Goal: Check status: Check status

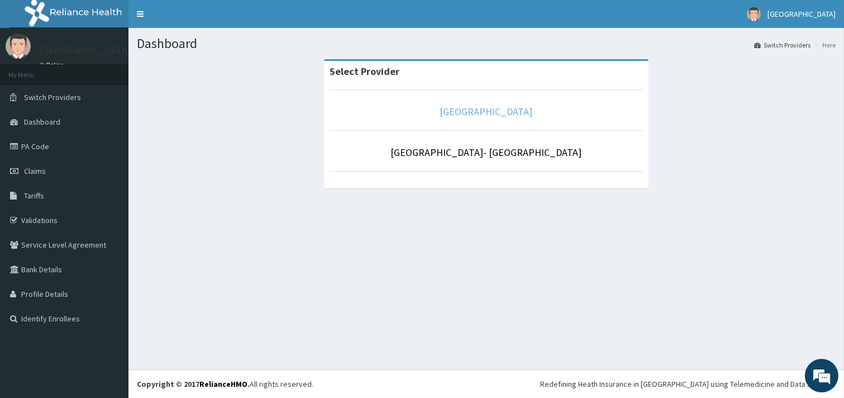
click at [511, 114] on link "[GEOGRAPHIC_DATA]" at bounding box center [486, 111] width 93 height 13
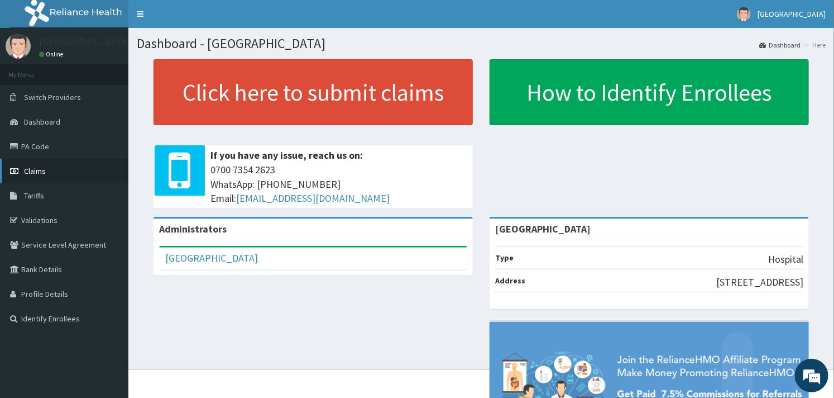
click at [24, 174] on span "Claims" at bounding box center [35, 171] width 22 height 10
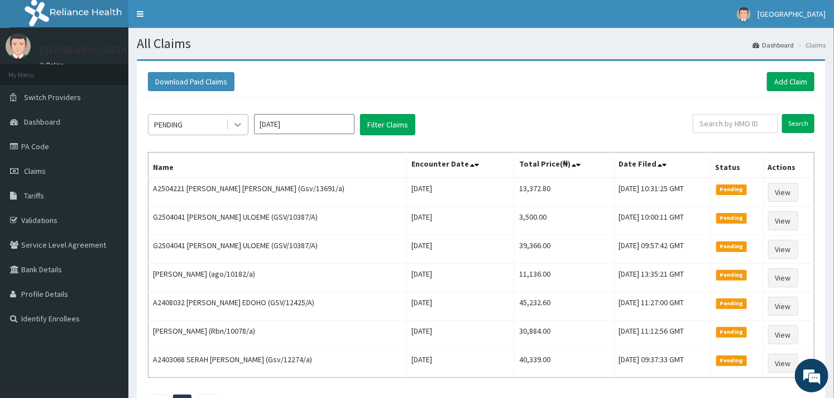
click at [241, 124] on icon at bounding box center [237, 124] width 11 height 11
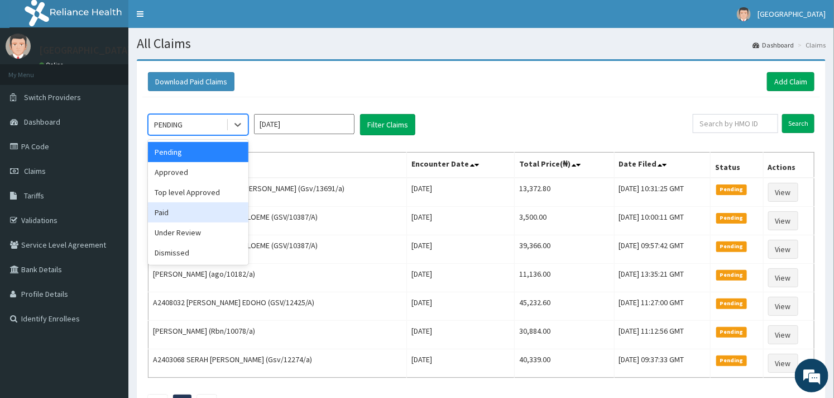
click at [192, 214] on div "Paid" at bounding box center [198, 212] width 101 height 20
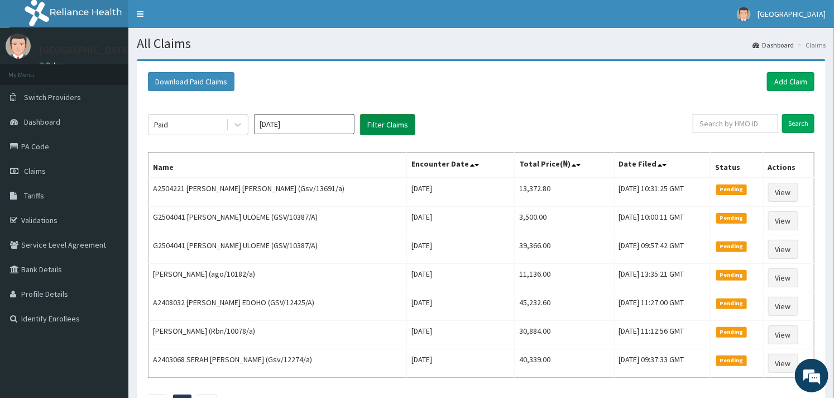
click at [391, 124] on button "Filter Claims" at bounding box center [387, 124] width 55 height 21
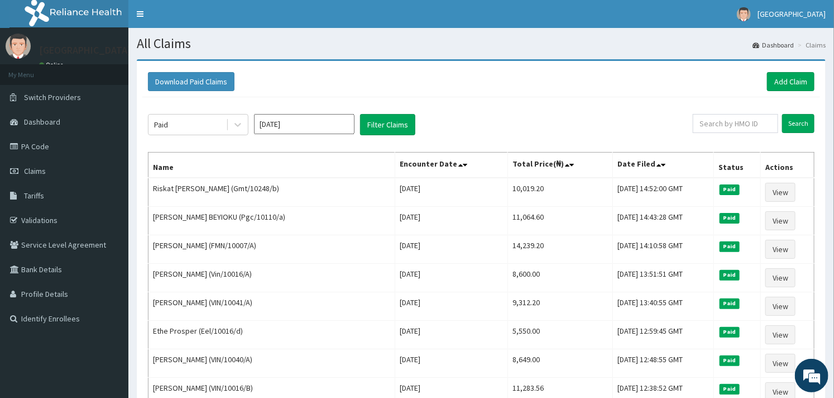
click at [562, 122] on div "Paid [DATE] Filter Claims" at bounding box center [420, 124] width 545 height 21
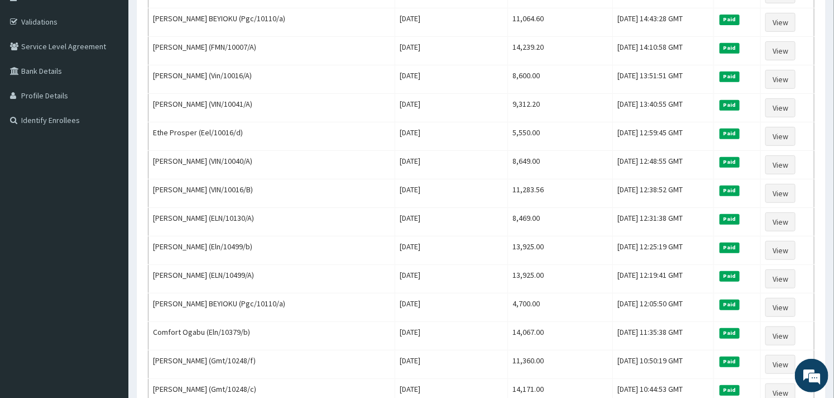
click at [562, 122] on td "5,550.00" at bounding box center [560, 136] width 105 height 28
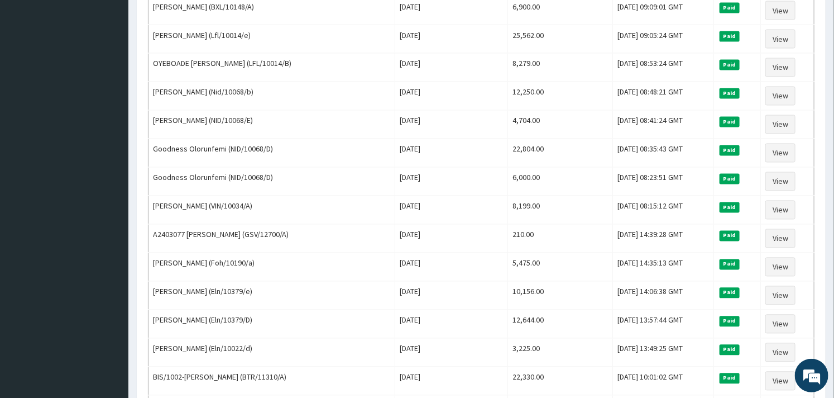
scroll to position [1123, 0]
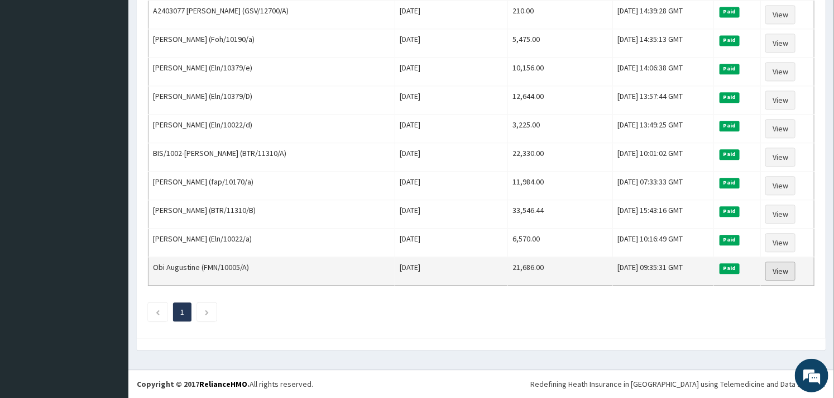
click at [785, 266] on link "View" at bounding box center [781, 270] width 30 height 19
